Goal: Task Accomplishment & Management: Complete application form

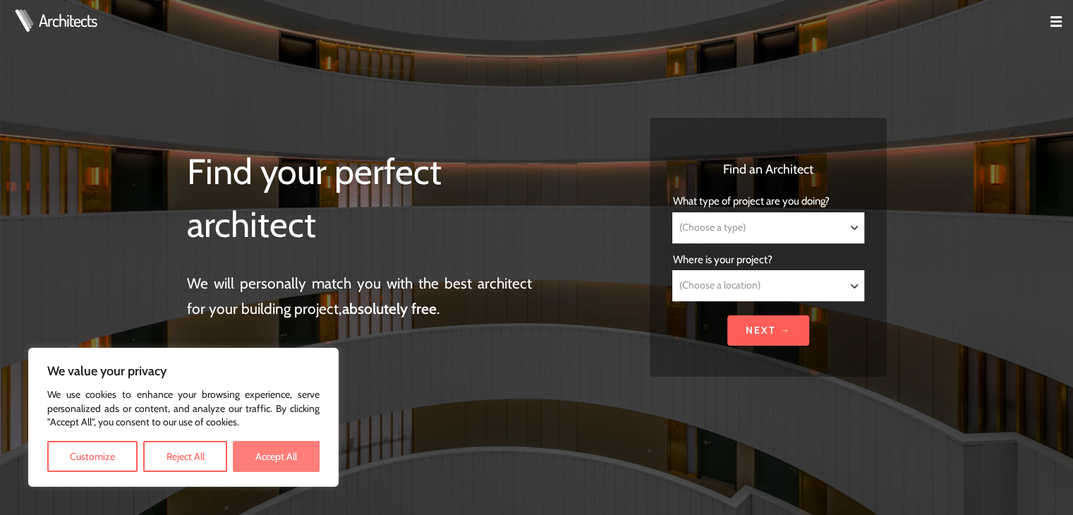
click at [288, 453] on button "Accept All" at bounding box center [276, 456] width 87 height 31
checkbox input "true"
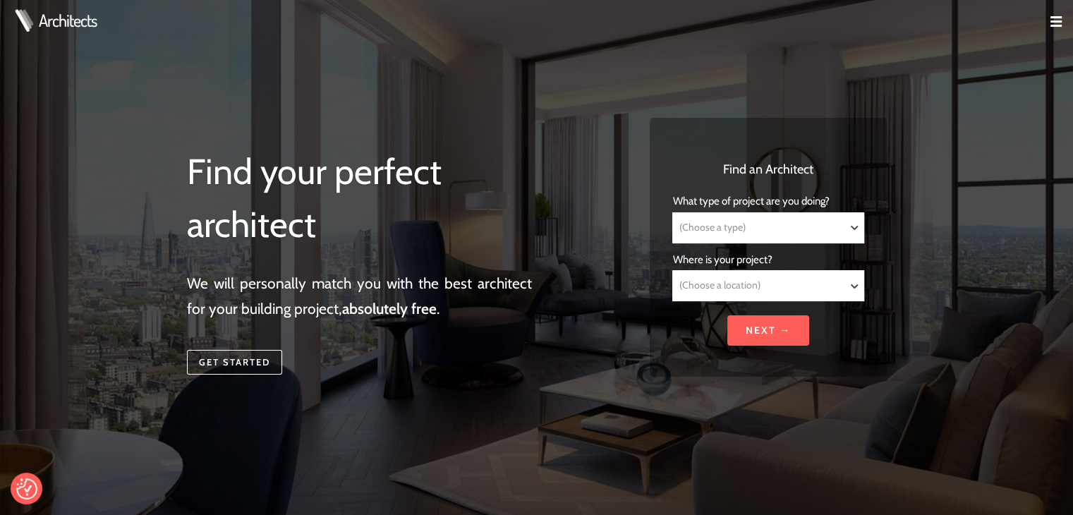
click at [1056, 20] on img at bounding box center [1056, 21] width 11 height 11
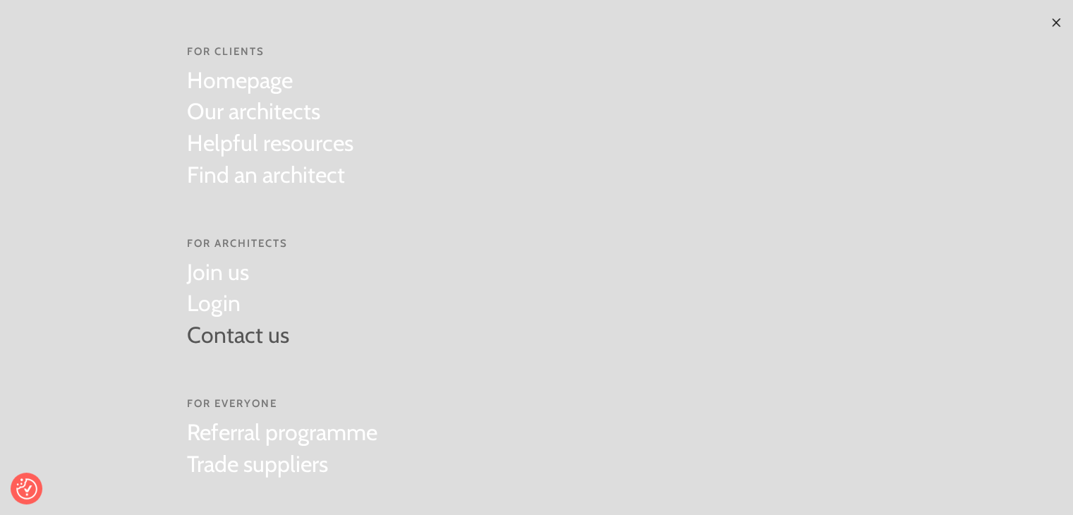
click at [257, 338] on link "Contact us" at bounding box center [238, 336] width 102 height 32
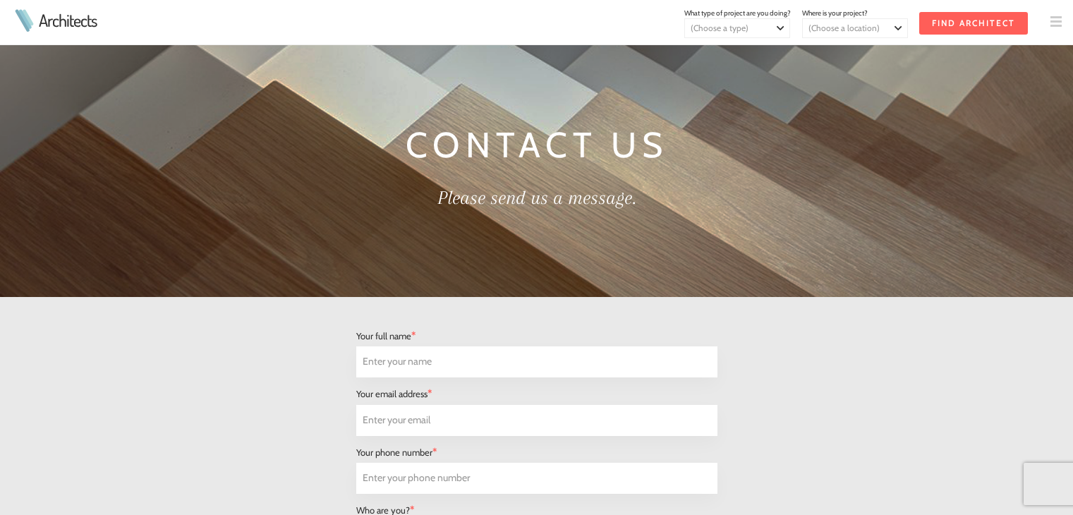
select select "Architect"
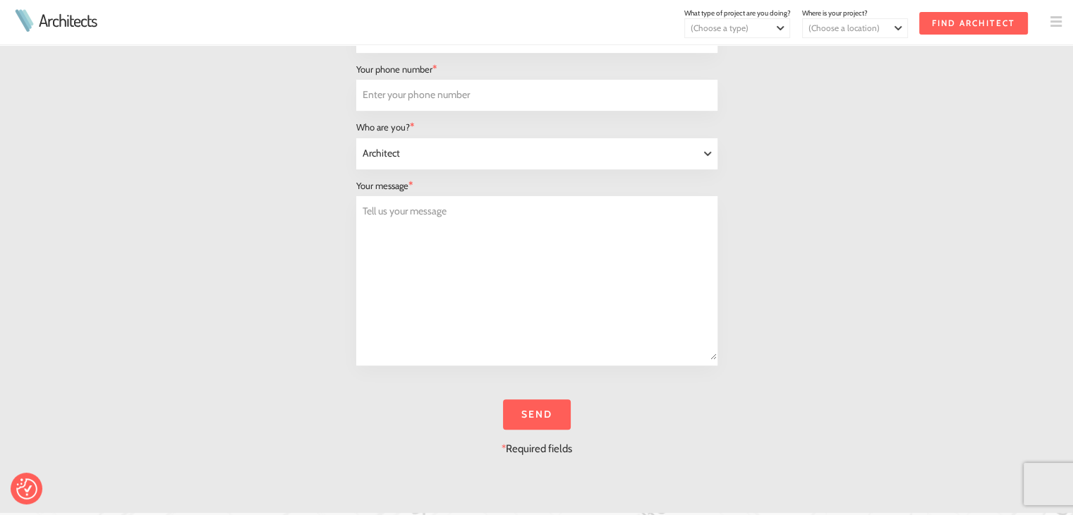
scroll to position [354, 0]
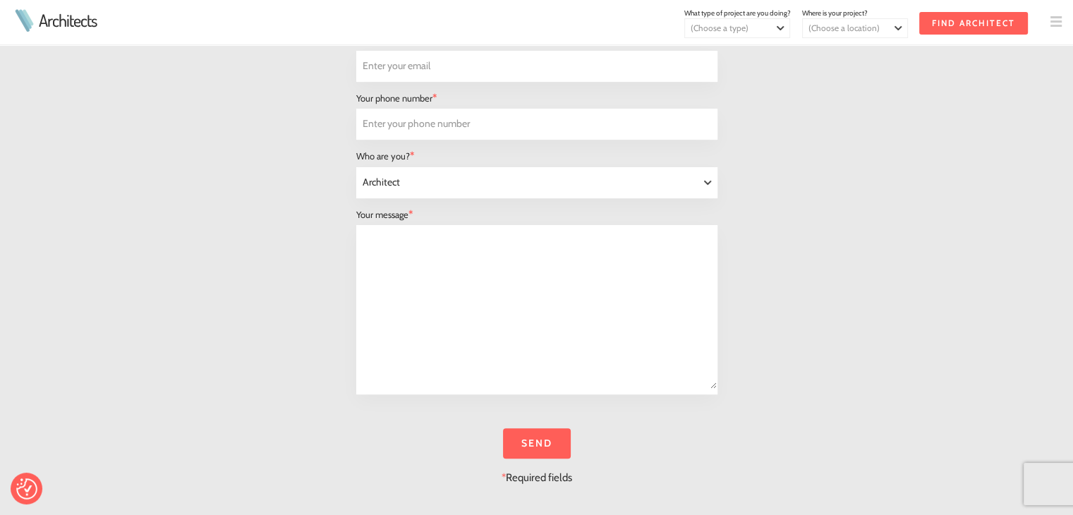
click at [437, 260] on textarea "Tell us your message" at bounding box center [537, 307] width 360 height 163
paste textarea "Architectural Outsourcing Support – Exin Design Studio"
paste textarea "Dear Sir/Madam, I hope this message finds you well. At Exin Design Studio, we s…"
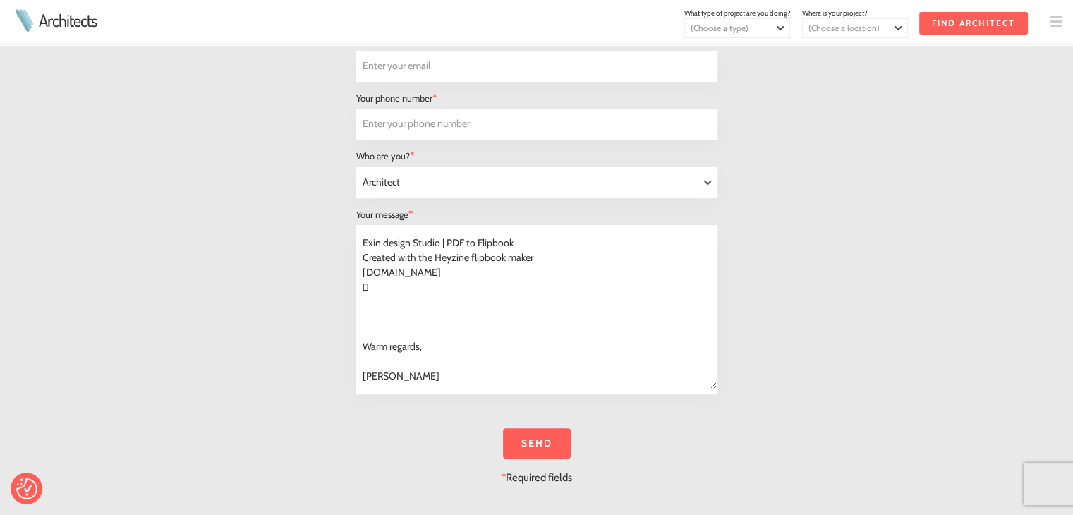
scroll to position [201, 0]
type textarea "Architectural Outsourcing Support – Exin Design Studio Dear Sir/[PERSON_NAME], …"
click at [396, 119] on input "text" at bounding box center [537, 124] width 360 height 30
type input "09990676777"
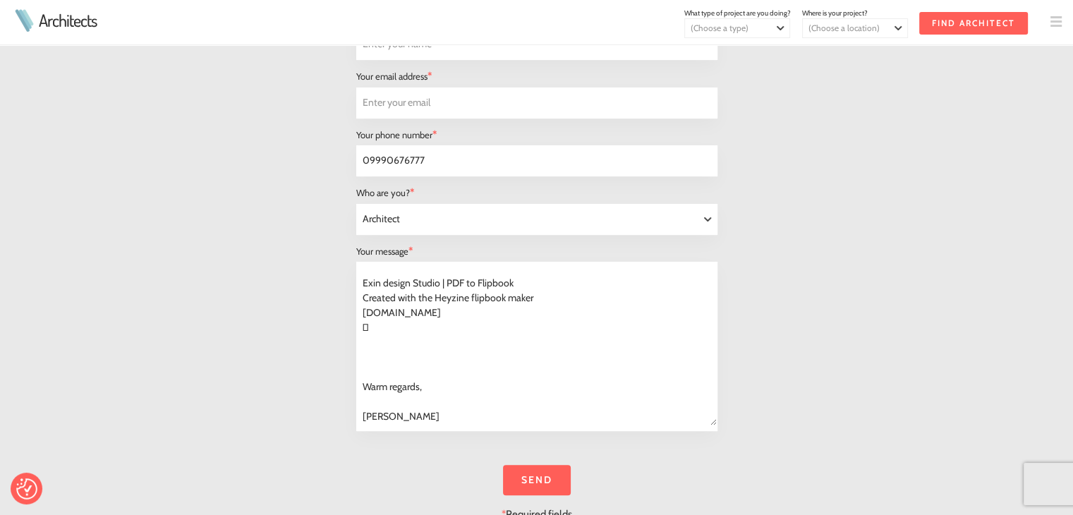
scroll to position [143, 0]
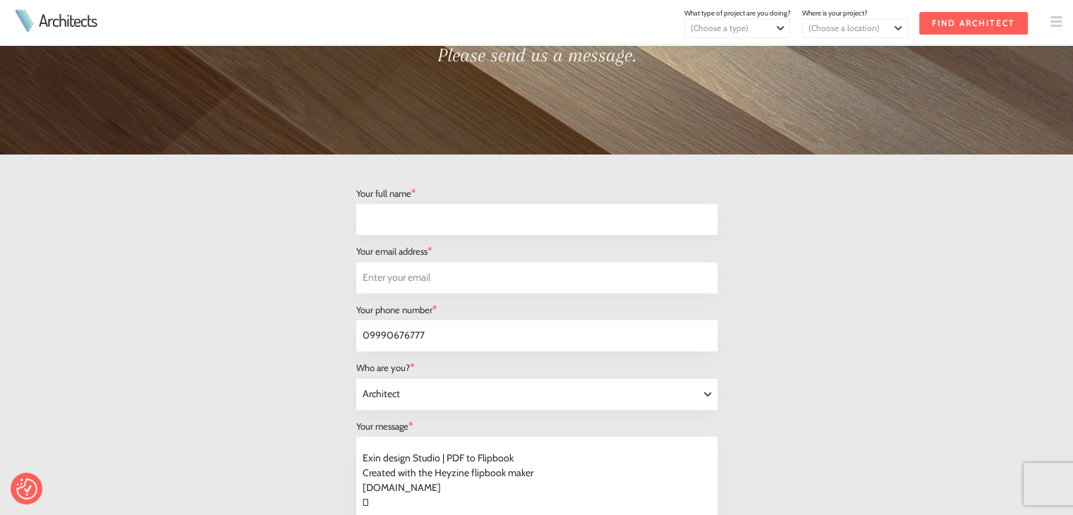
click at [412, 223] on input "text" at bounding box center [537, 220] width 360 height 30
type input "[PERSON_NAME]"
click at [432, 280] on input "text" at bounding box center [537, 278] width 360 height 30
type input "[EMAIL_ADDRESS][DOMAIN_NAME]"
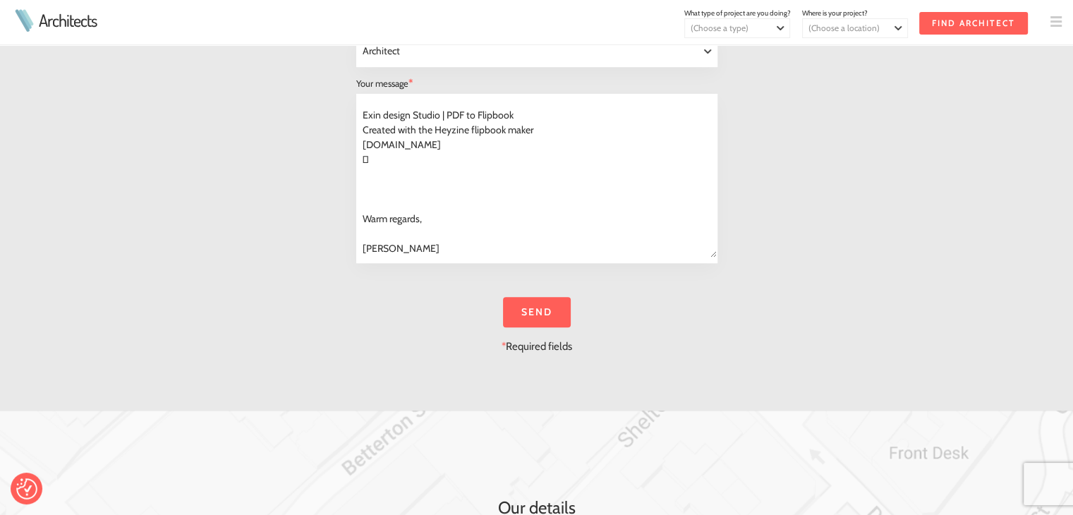
scroll to position [495, 0]
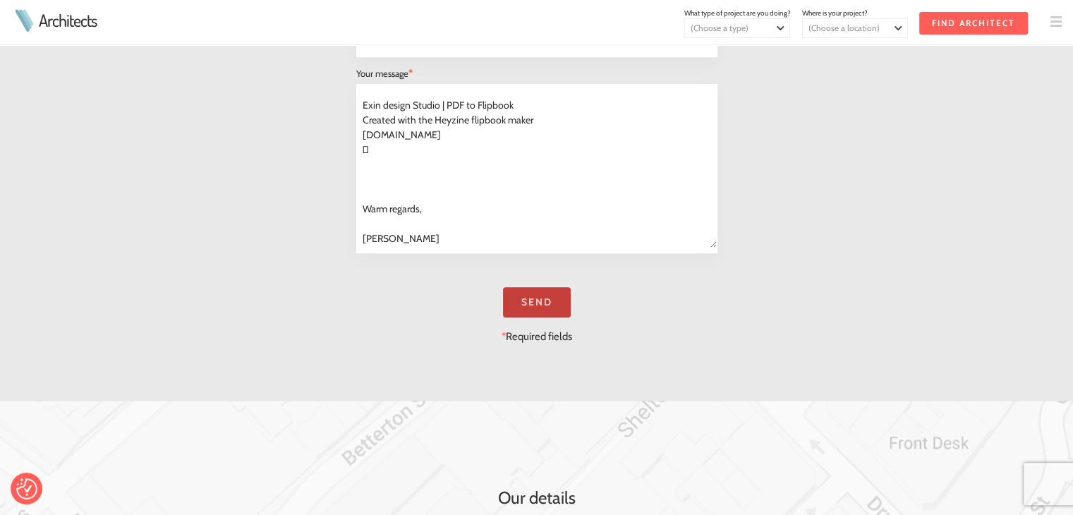
click at [533, 312] on input "Send" at bounding box center [537, 302] width 68 height 30
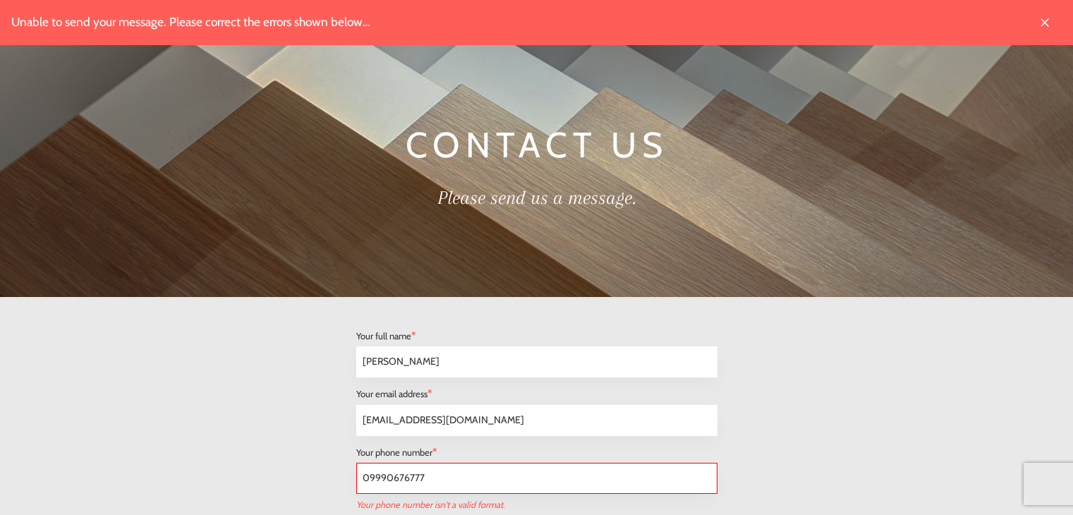
select select "Architect"
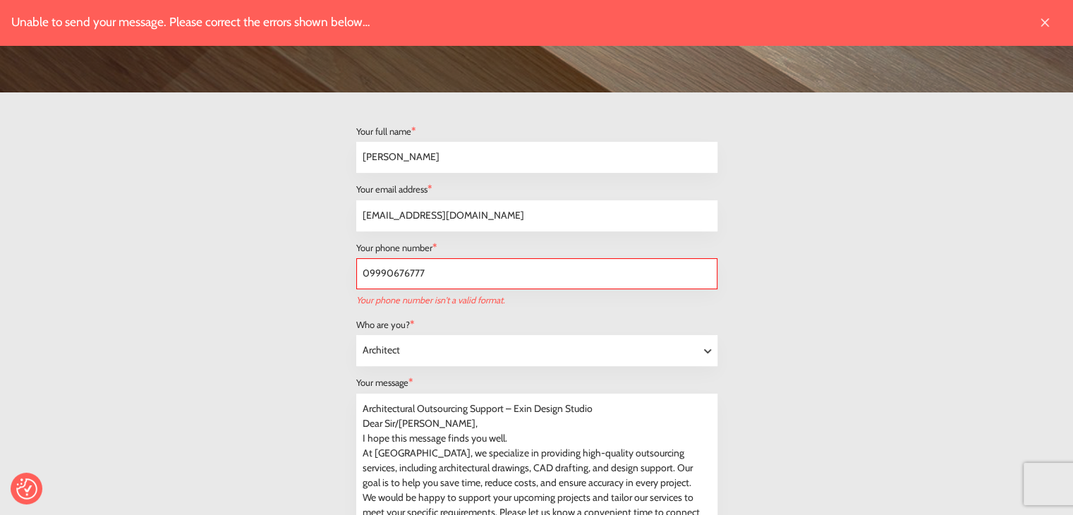
scroll to position [212, 0]
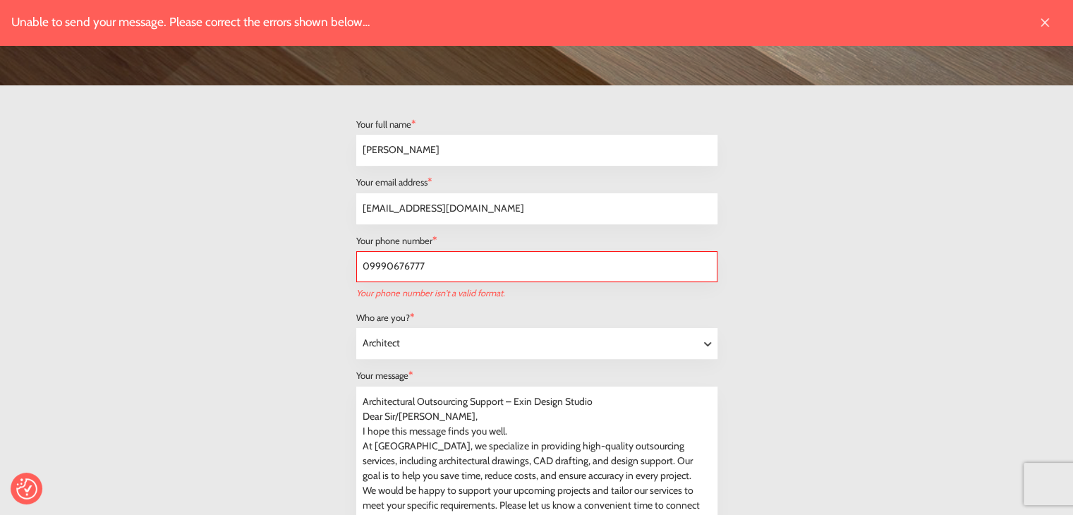
click at [368, 264] on input "09990676777" at bounding box center [537, 267] width 360 height 30
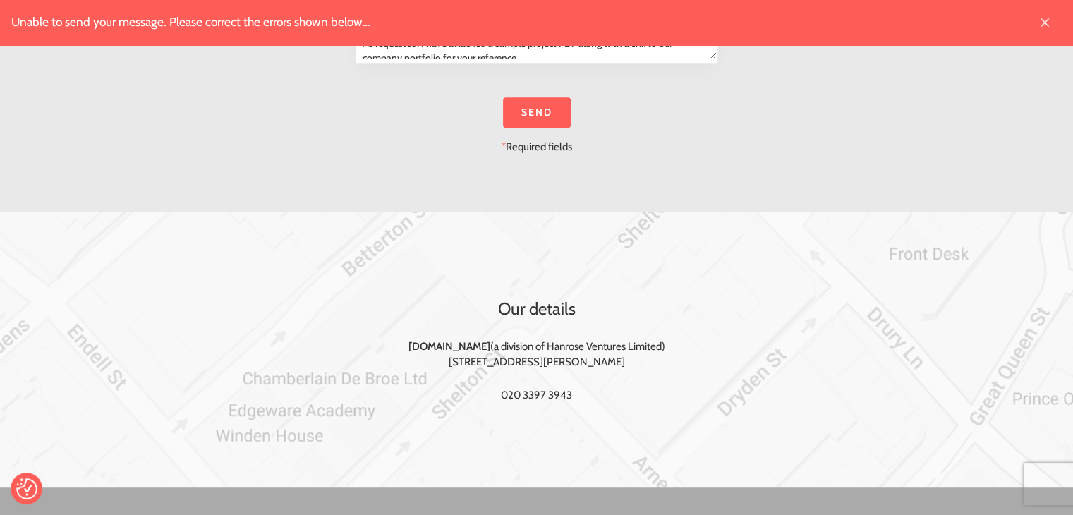
scroll to position [706, 0]
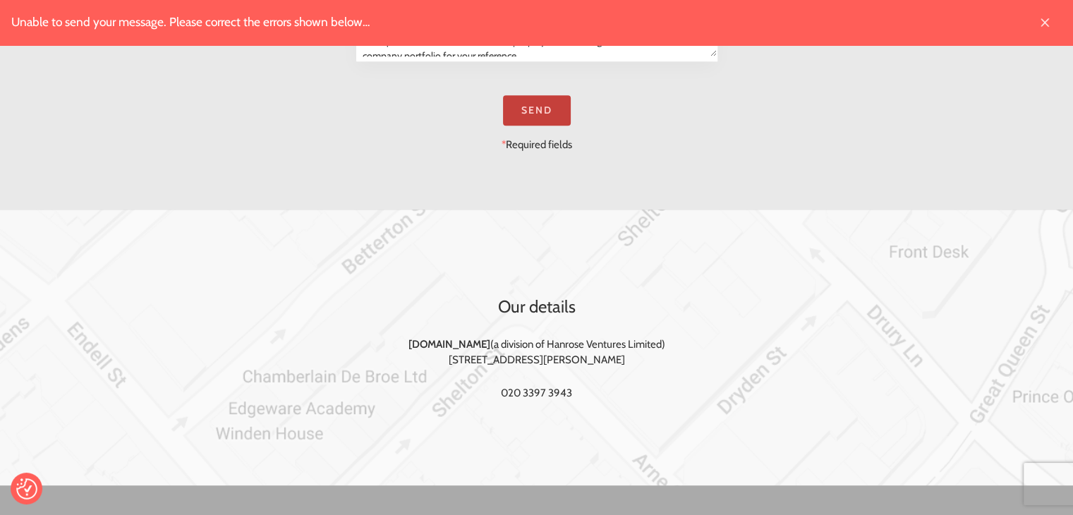
type input "9990676777"
click at [533, 104] on input "Send" at bounding box center [537, 110] width 68 height 30
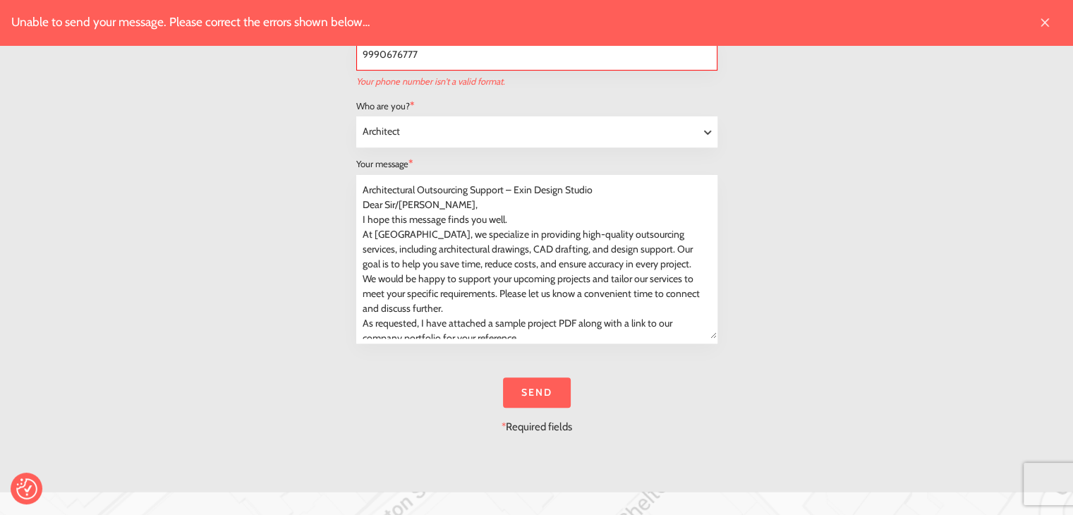
scroll to position [397, 0]
